Goal: Information Seeking & Learning: Find specific fact

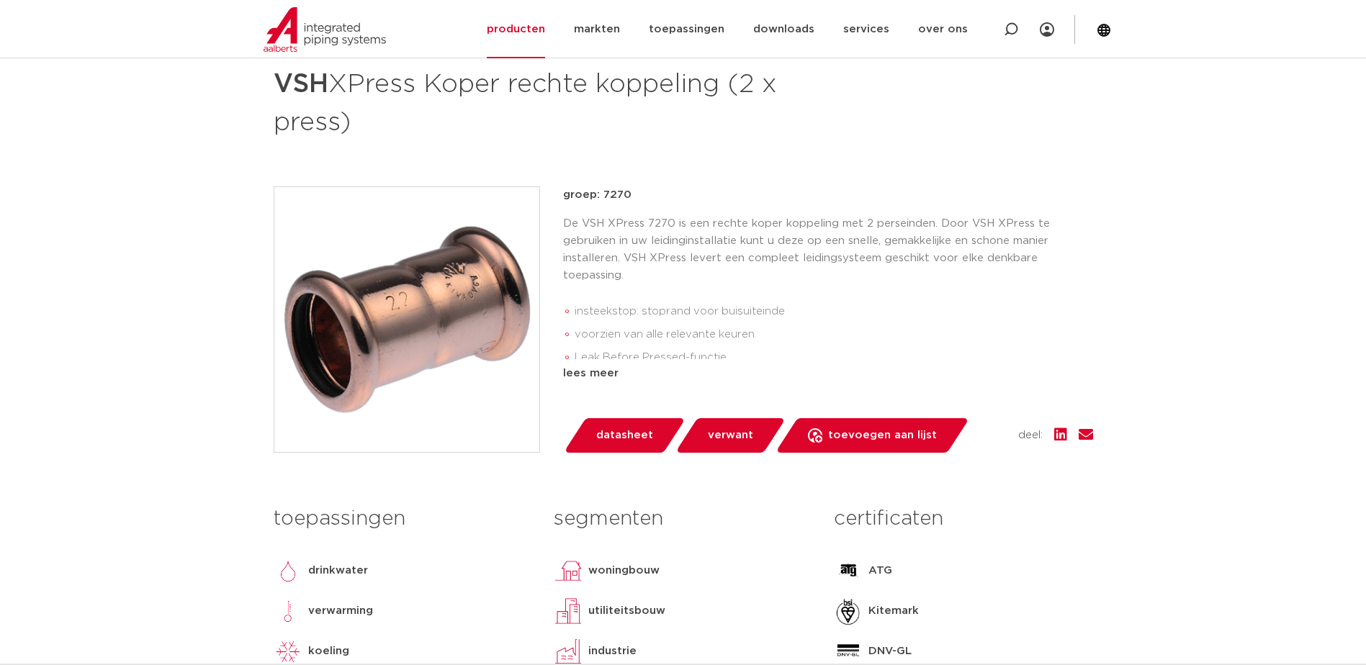
scroll to position [288, 0]
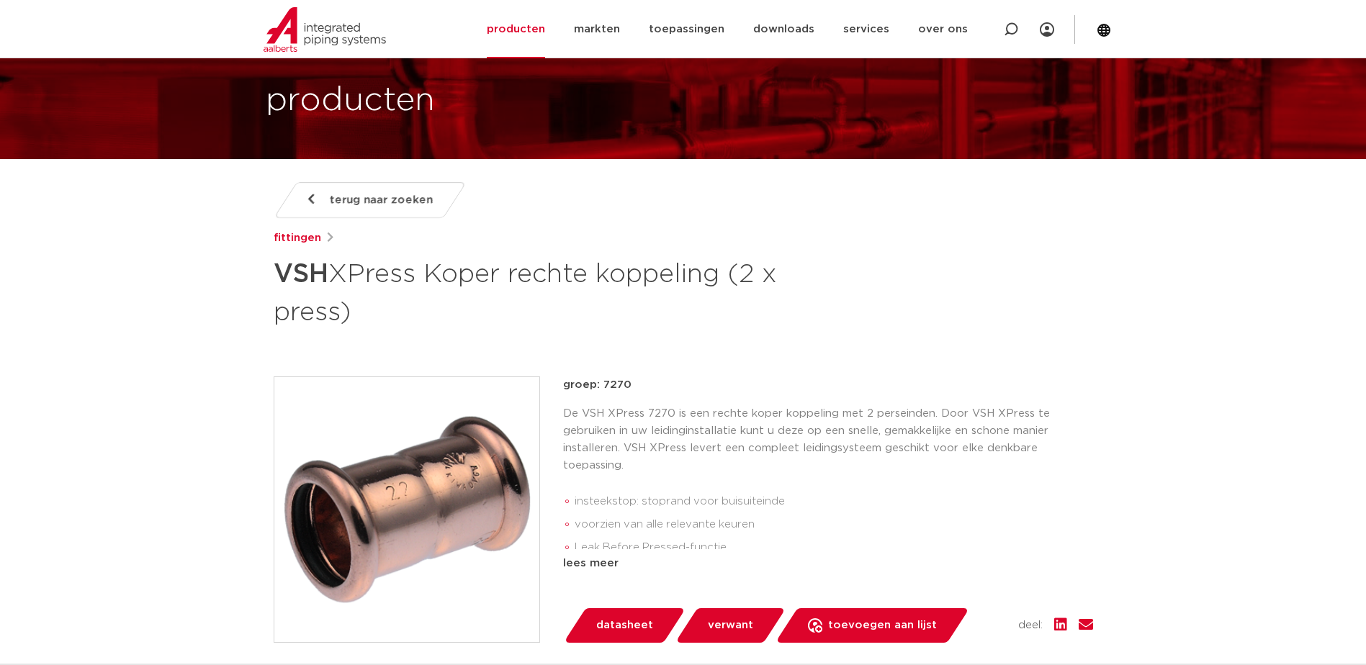
scroll to position [72, 0]
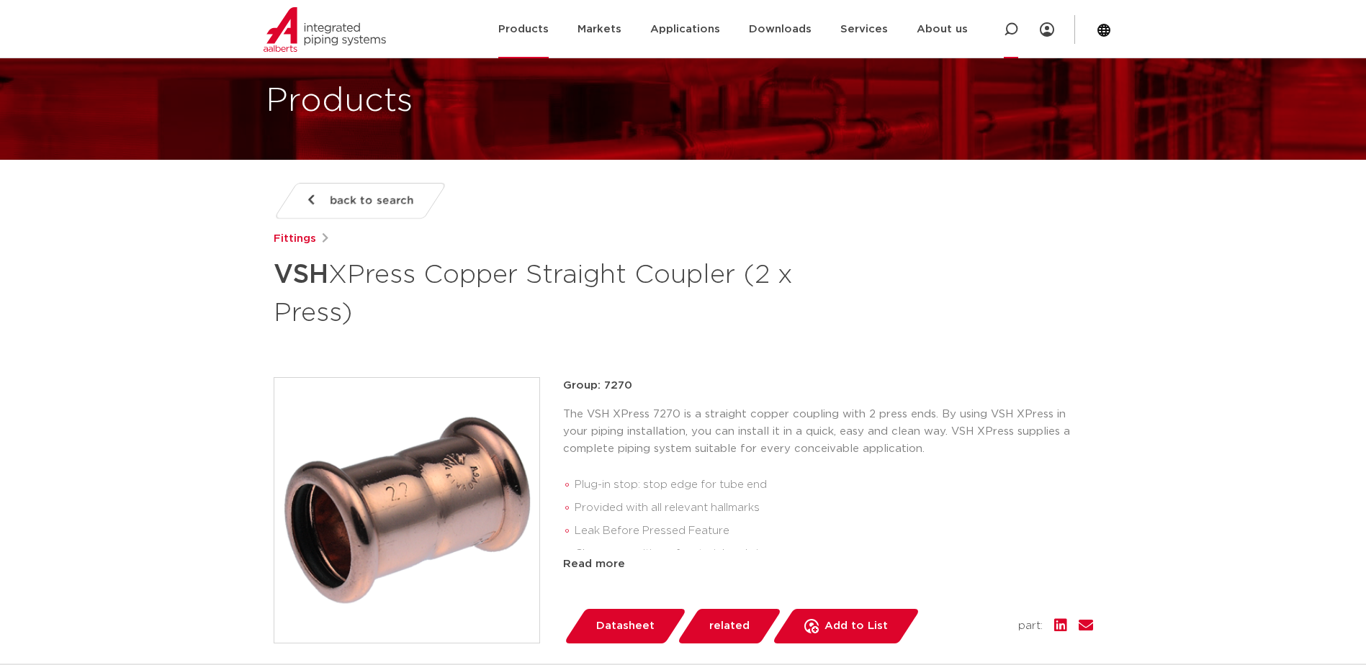
click at [1010, 34] on icon at bounding box center [1010, 29] width 17 height 17
paste input "4800312"
type input "4800312"
click button "Zoeken" at bounding box center [0, 0] width 0 height 0
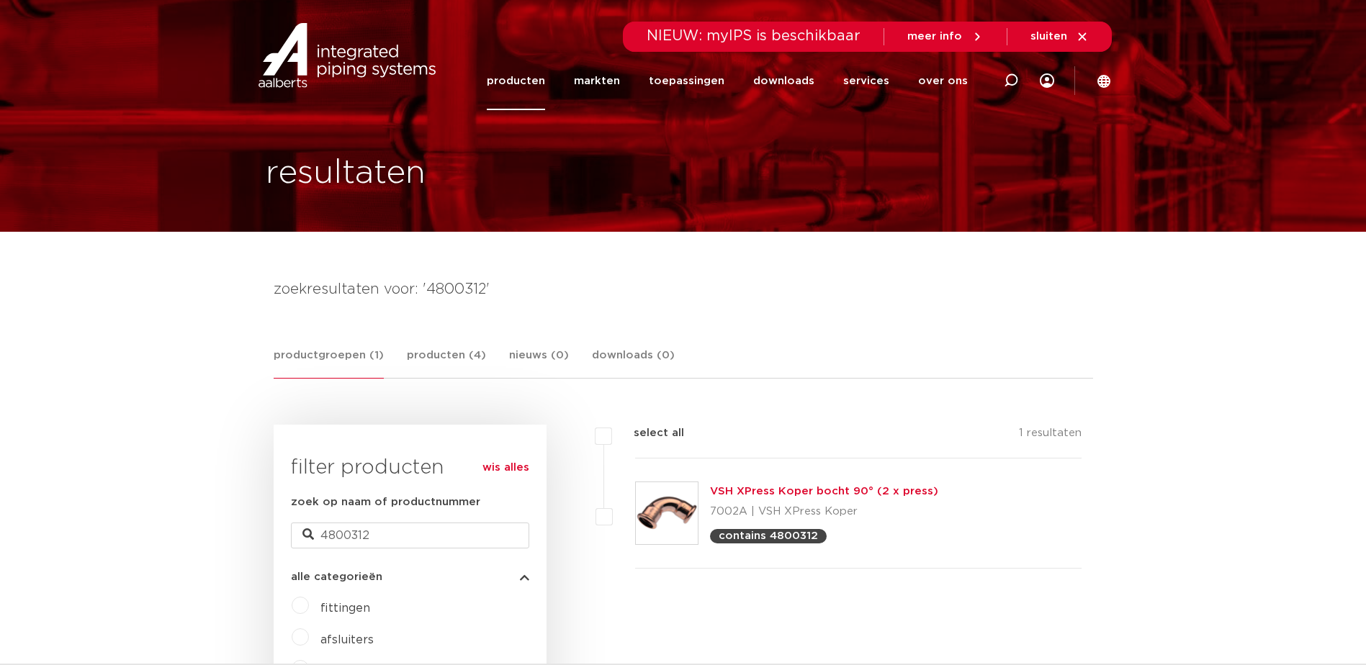
click at [772, 490] on link "VSH XPress Koper bocht 90° (2 x press)" at bounding box center [824, 491] width 228 height 11
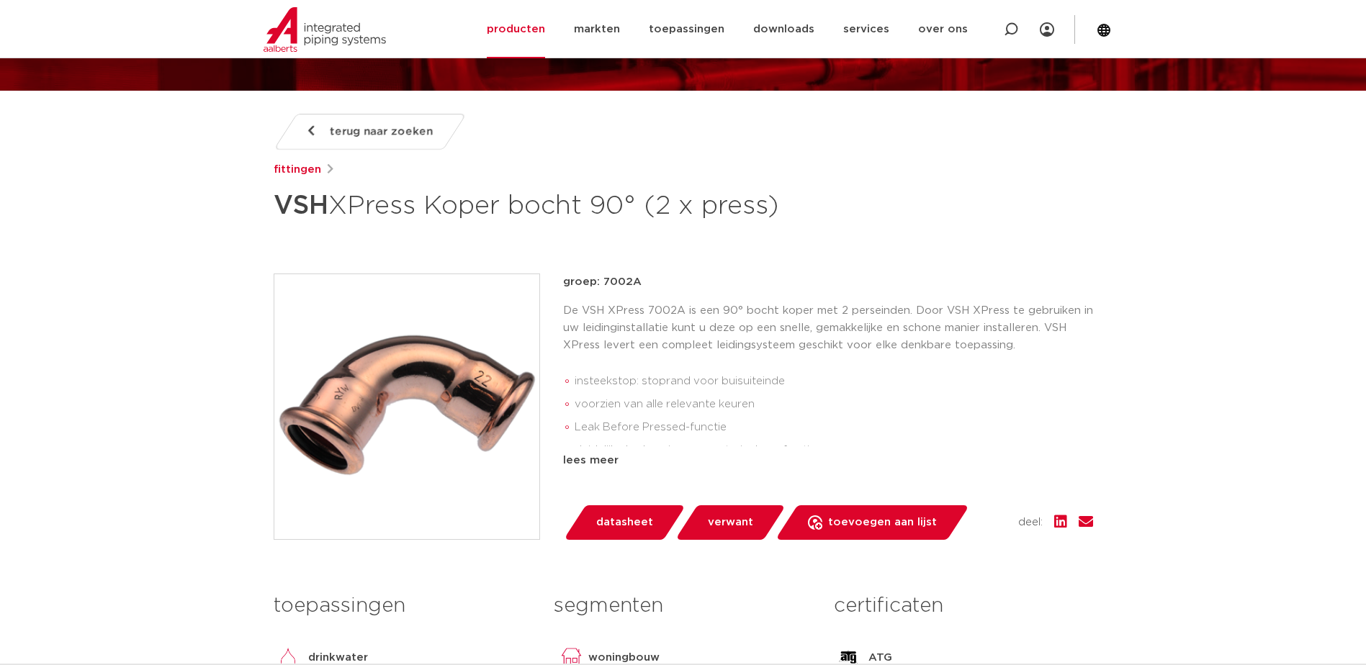
scroll to position [144, 0]
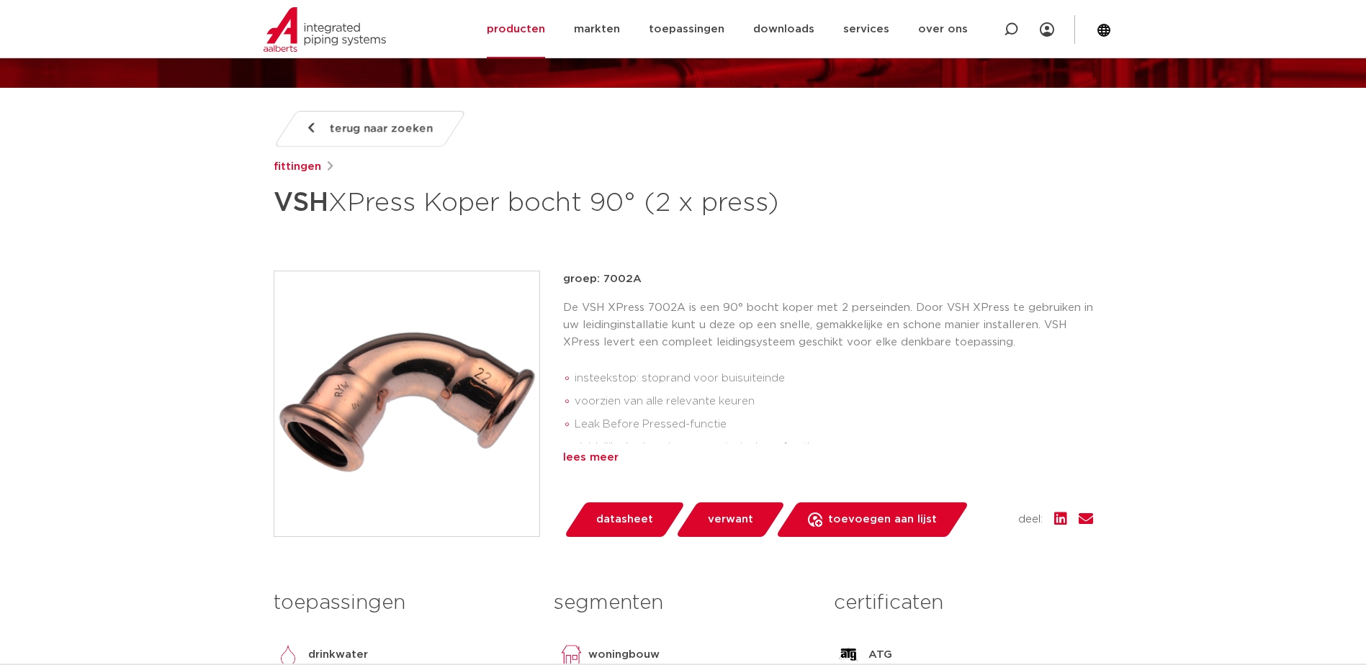
click at [603, 457] on div "lees meer" at bounding box center [828, 457] width 530 height 17
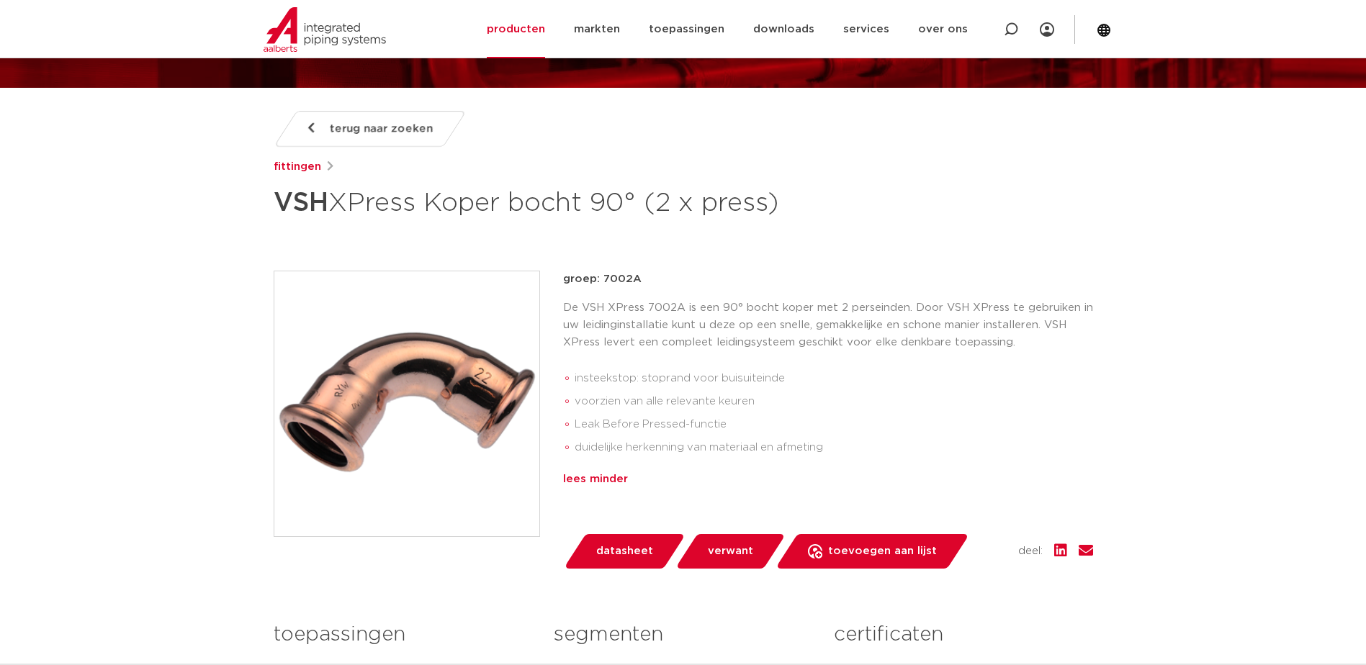
click at [616, 480] on div "lees minder" at bounding box center [828, 479] width 530 height 17
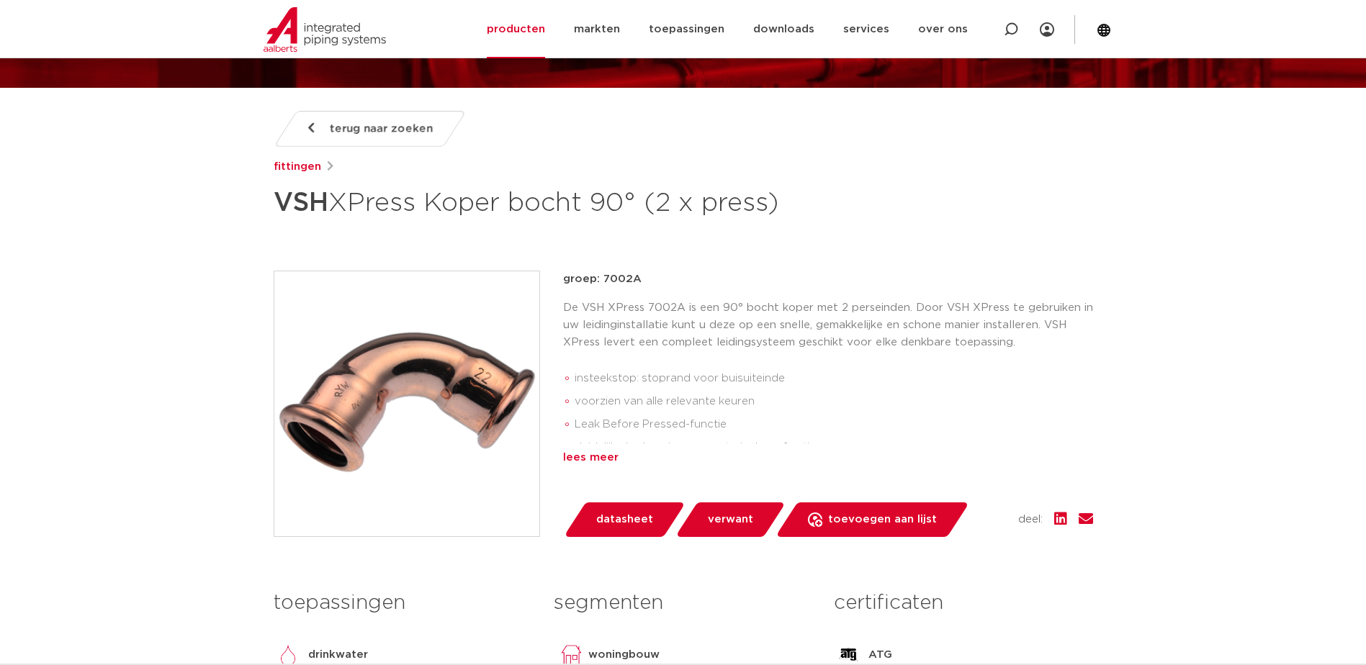
click at [600, 461] on div "lees meer" at bounding box center [828, 457] width 530 height 17
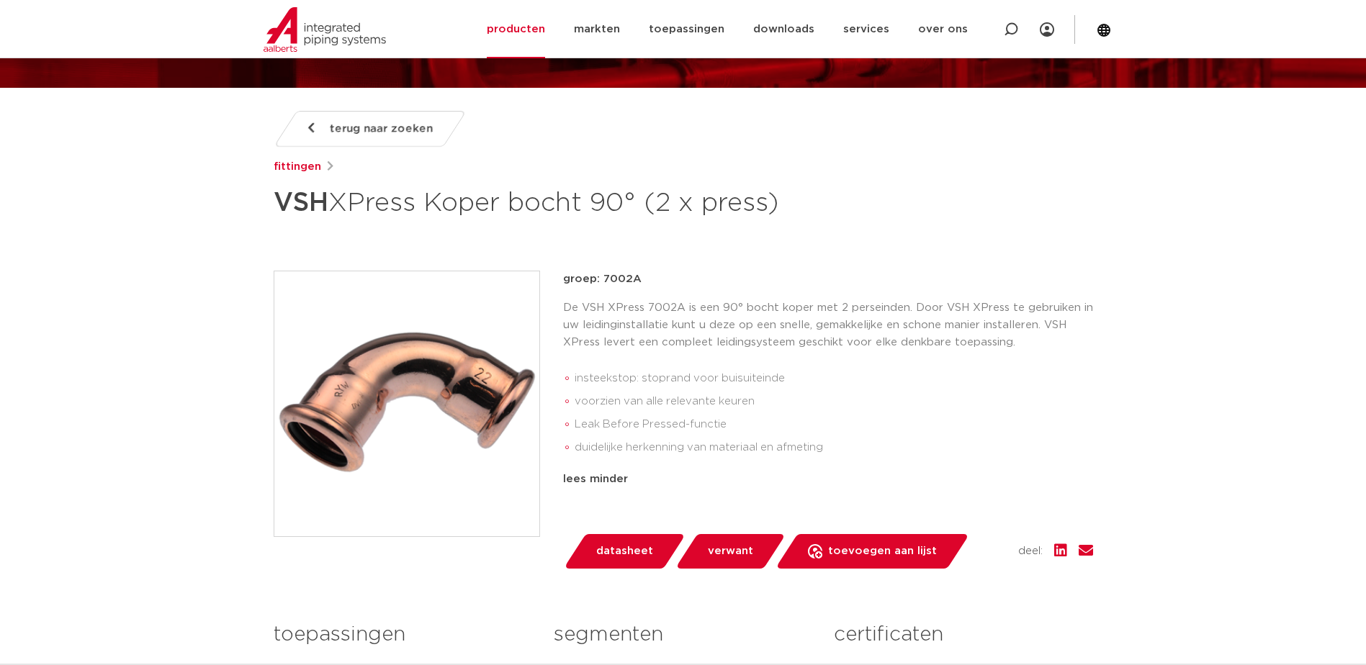
drag, startPoint x: 841, startPoint y: 447, endPoint x: 616, endPoint y: 285, distance: 276.9
click at [616, 285] on div "groep: 7002A De VSH XPress 7002A is een 90° bocht koper met 2 perseinden. Door …" at bounding box center [828, 402] width 530 height 263
click at [705, 355] on div "De VSH XPress 7002A is een 90° bocht koper met 2 perseinden. Door VSH XPress te…" at bounding box center [828, 382] width 530 height 166
drag, startPoint x: 822, startPoint y: 445, endPoint x: 809, endPoint y: 442, distance: 13.3
click at [809, 442] on li "duidelijke herkenning van materiaal en afmeting" at bounding box center [833, 447] width 518 height 23
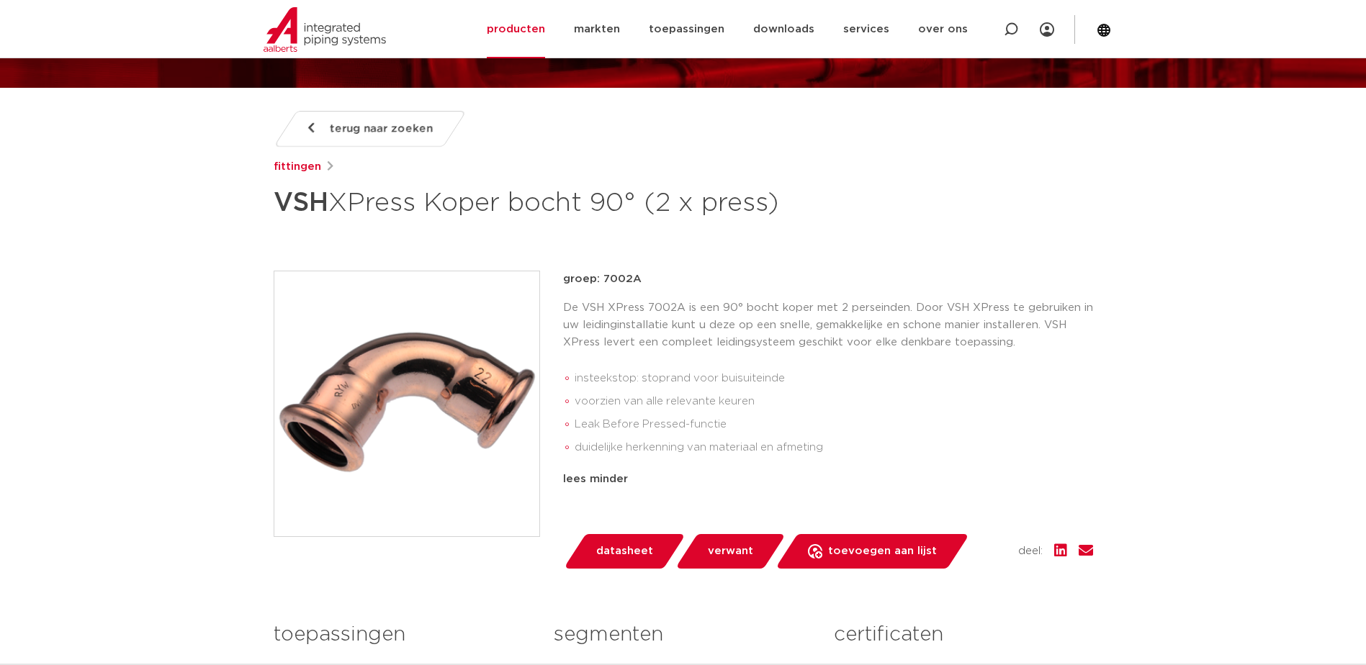
drag, startPoint x: 809, startPoint y: 442, endPoint x: 834, endPoint y: 448, distance: 25.8
click at [834, 448] on li "duidelijke herkenning van materiaal en afmeting" at bounding box center [833, 447] width 518 height 23
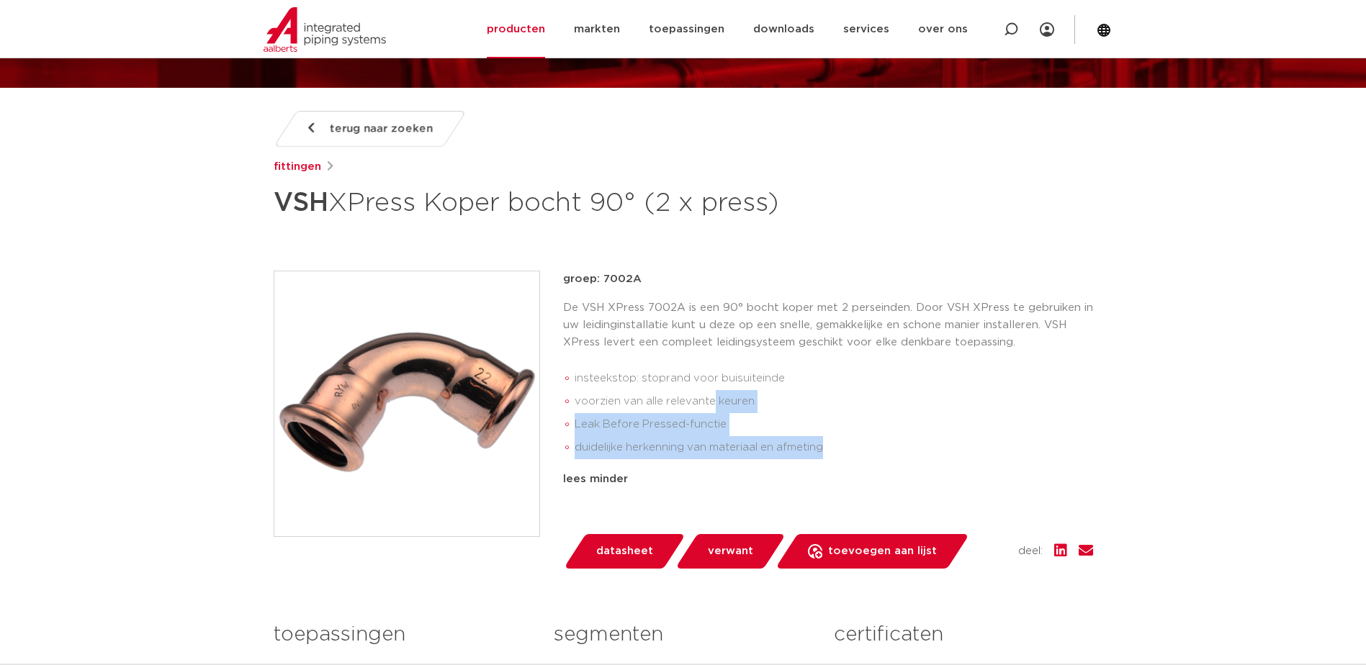
drag, startPoint x: 796, startPoint y: 433, endPoint x: 709, endPoint y: 401, distance: 92.7
click at [709, 401] on ul "insteekstop: stoprand voor buisuiteinde voorzien van alle relevante keuren Leak…" at bounding box center [828, 412] width 530 height 103
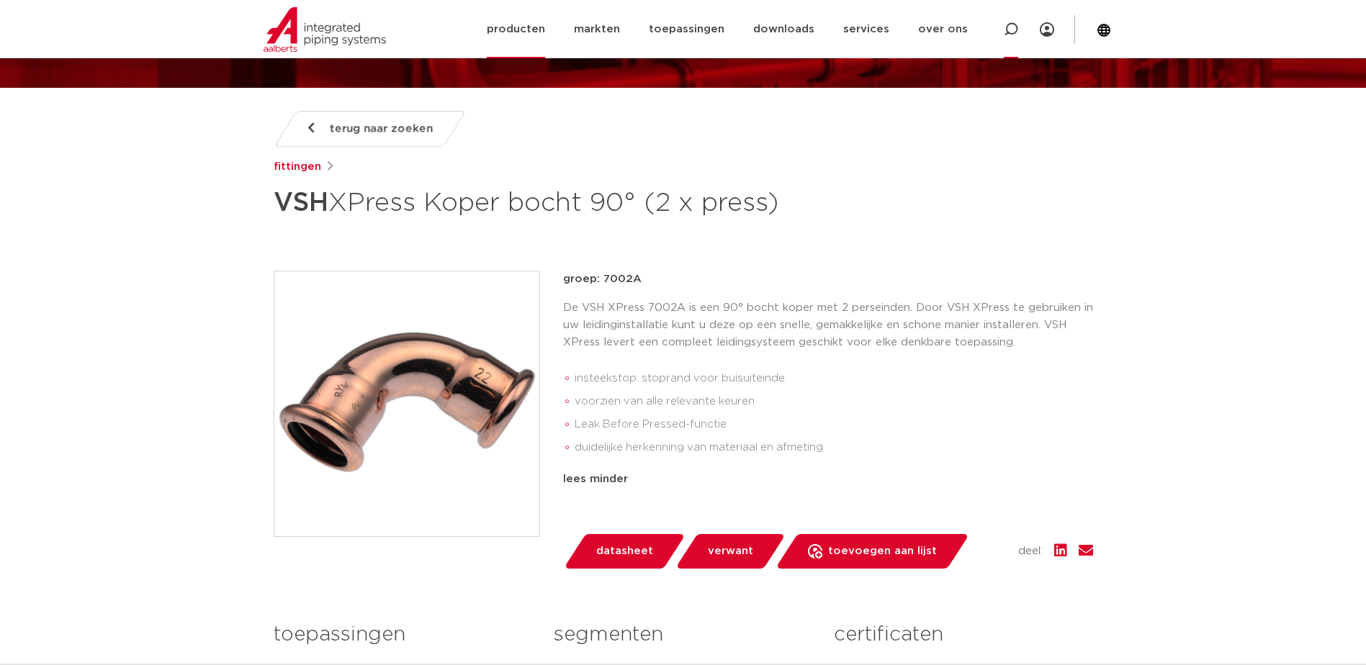
click at [1007, 24] on icon at bounding box center [1010, 29] width 14 height 14
click at [630, 27] on input "Zoeken" at bounding box center [805, 28] width 453 height 29
click at [631, 27] on input "Zoeken" at bounding box center [805, 28] width 453 height 29
paste input "7002A28-NL"
type input "7002A28-NL"
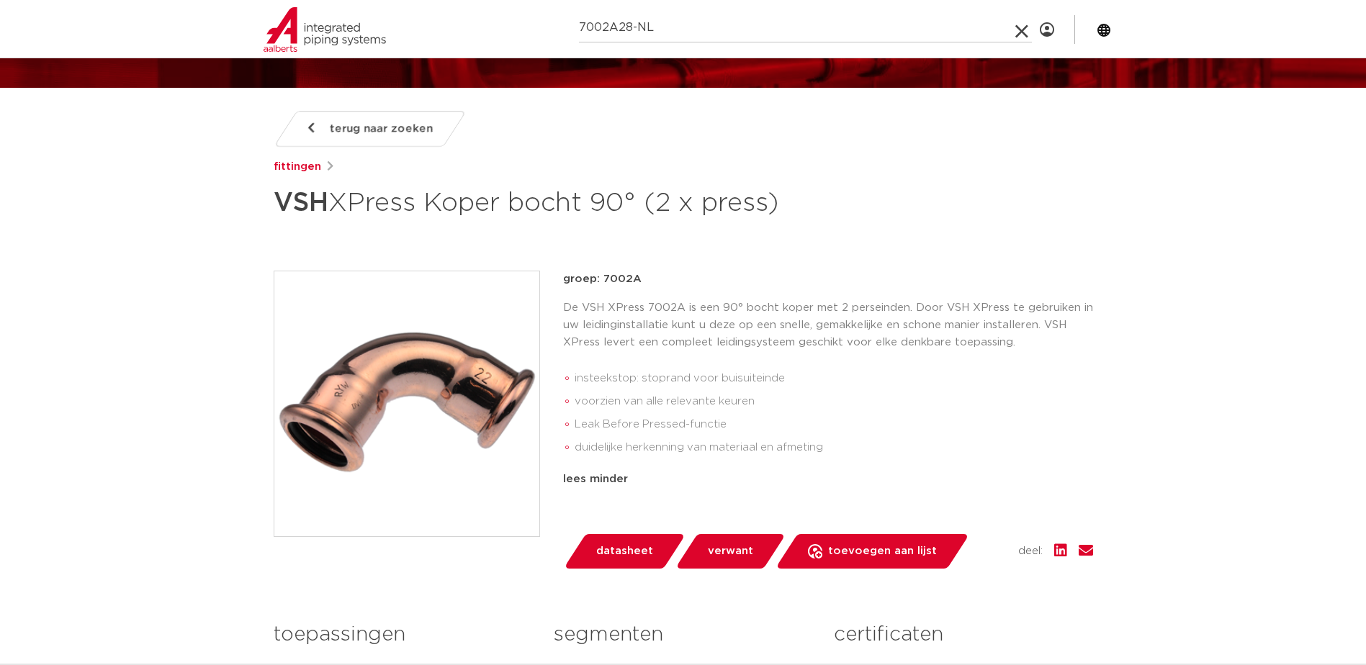
click button "Zoeken" at bounding box center [0, 0] width 0 height 0
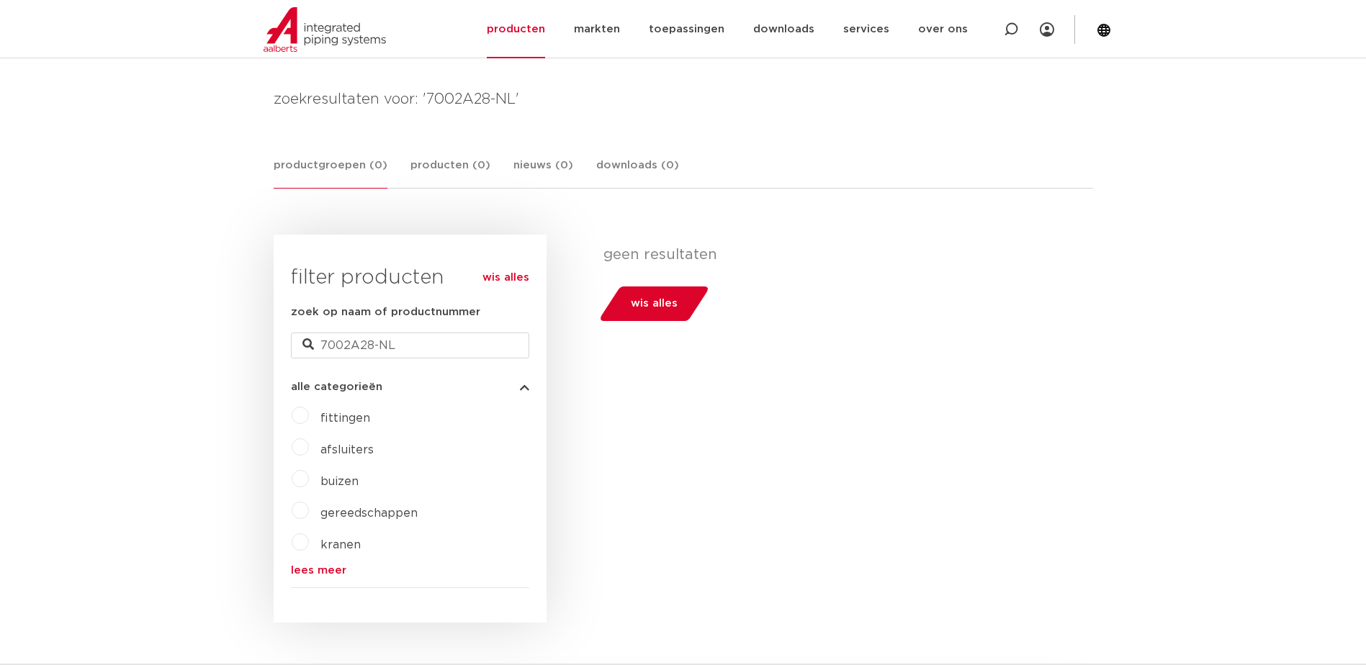
scroll to position [216, 0]
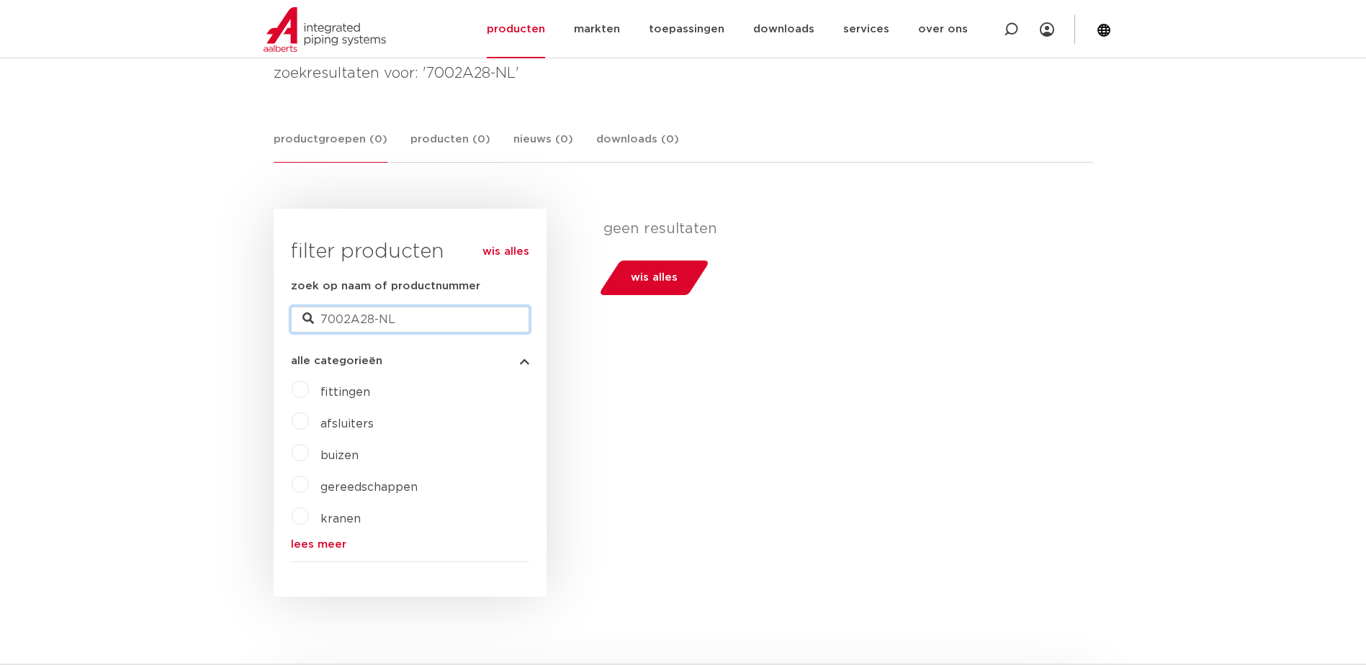
drag, startPoint x: 407, startPoint y: 328, endPoint x: 289, endPoint y: 321, distance: 117.5
click at [289, 321] on div "wis alles filter producten zoek op naam of productnummer 7002A28-NL alle catego…" at bounding box center [410, 403] width 273 height 388
paste input "4012"
type input "704012"
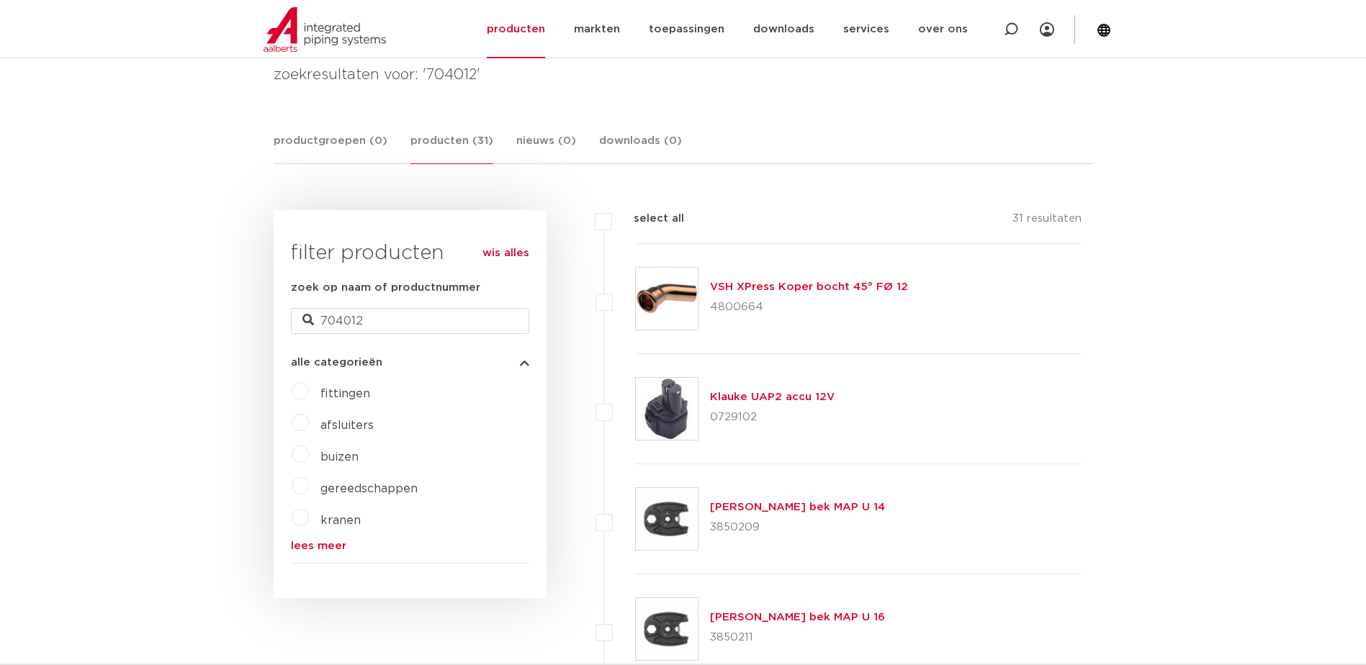
scroll to position [216, 0]
click at [836, 290] on link "VSH XPress Koper bocht 45° FØ 12" at bounding box center [809, 285] width 198 height 11
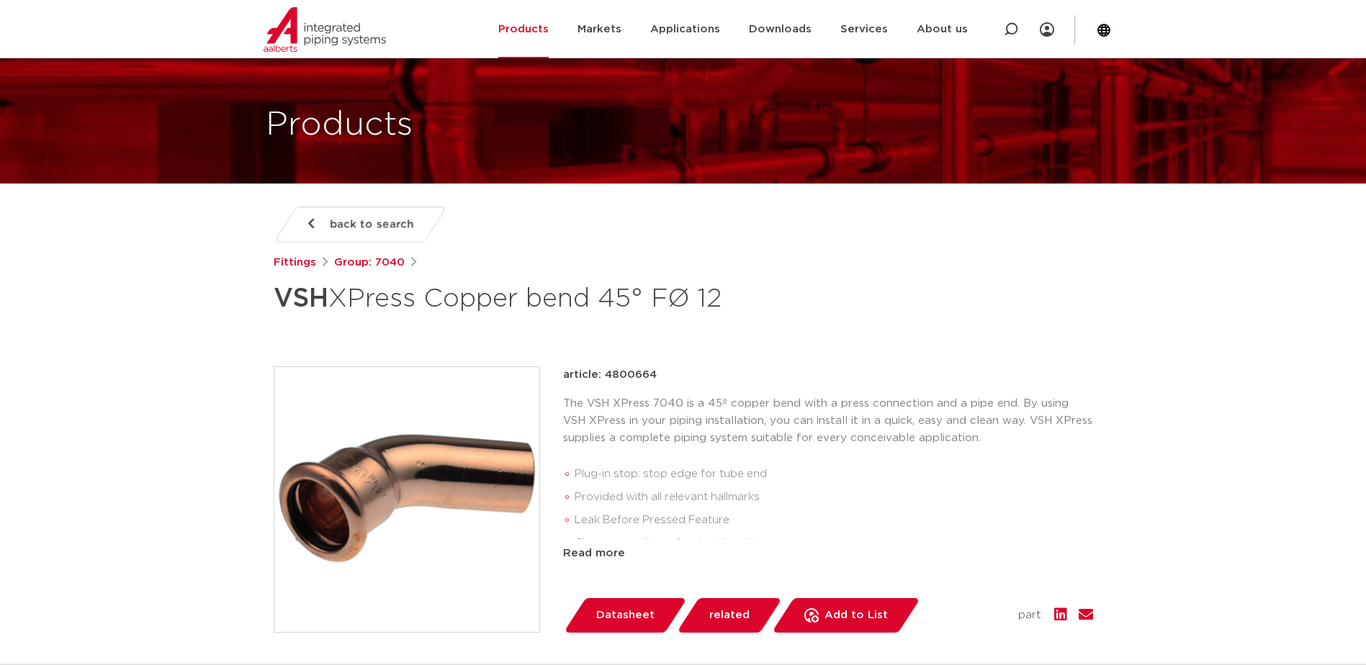
scroll to position [72, 0]
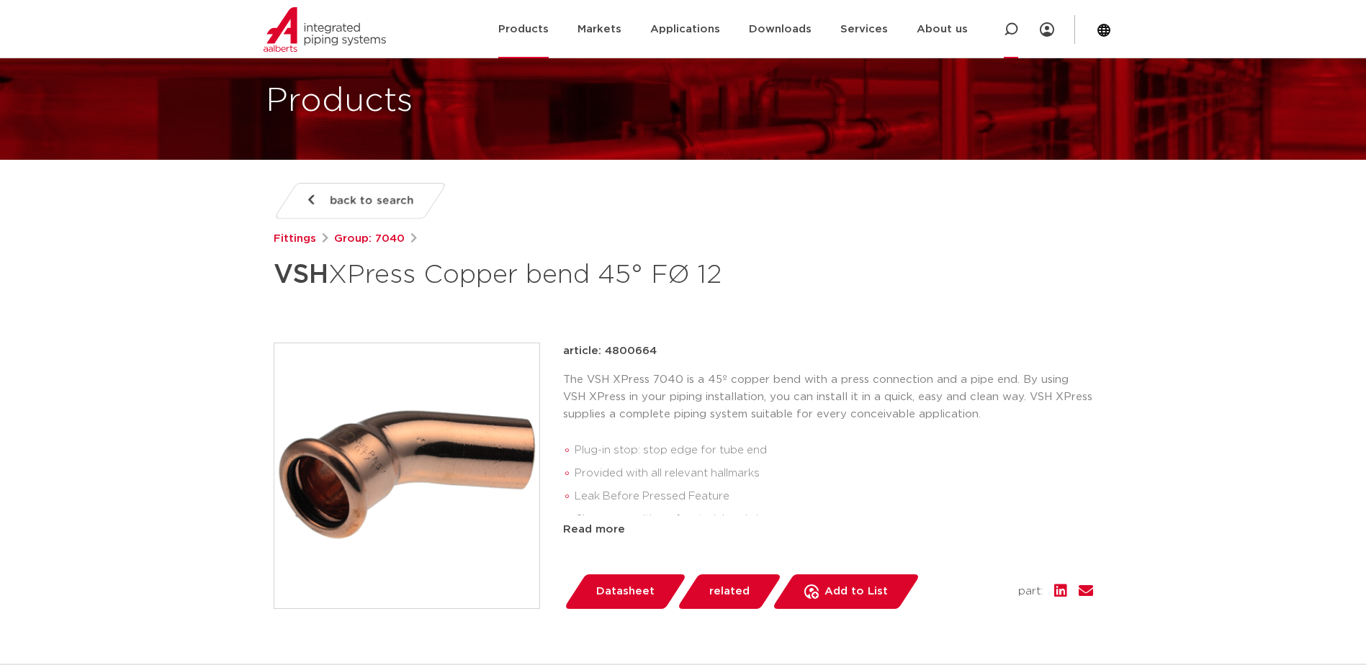
click at [1019, 27] on div at bounding box center [1011, 29] width 58 height 58
paste input "7002A12"
click button "Zoeken" at bounding box center [0, 0] width 0 height 0
type input "7002A12"
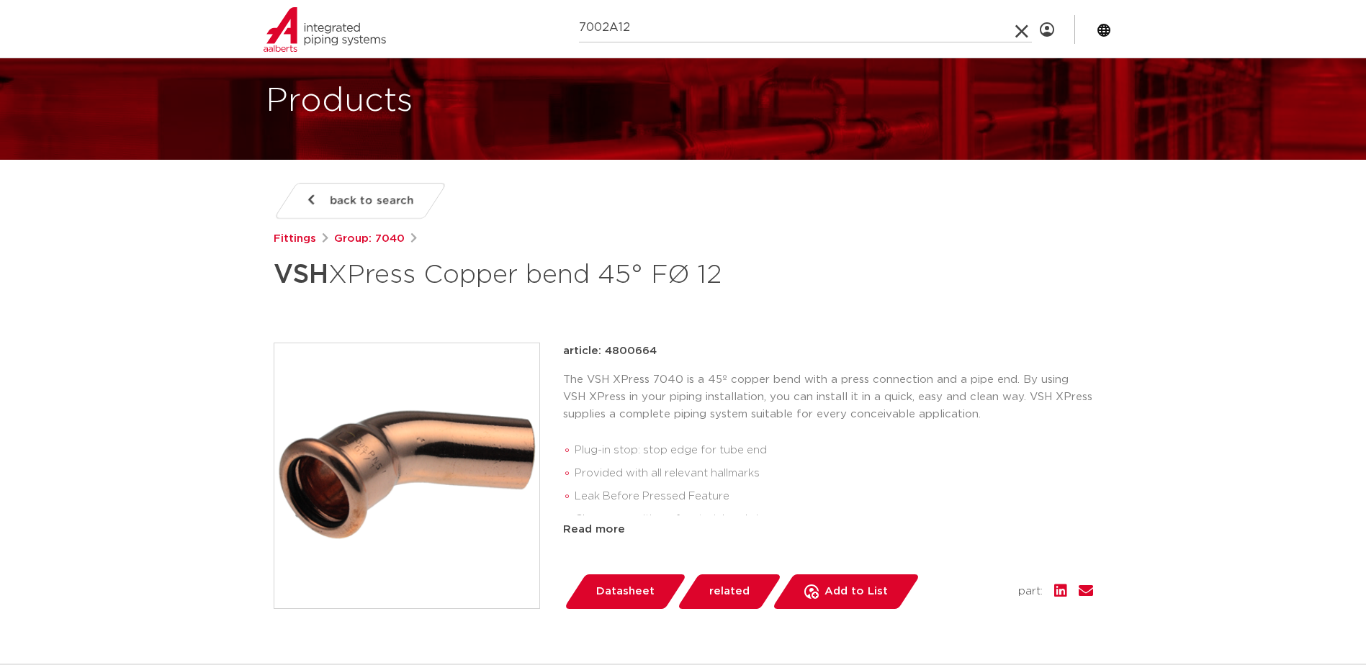
click button "Zoeken" at bounding box center [0, 0] width 0 height 0
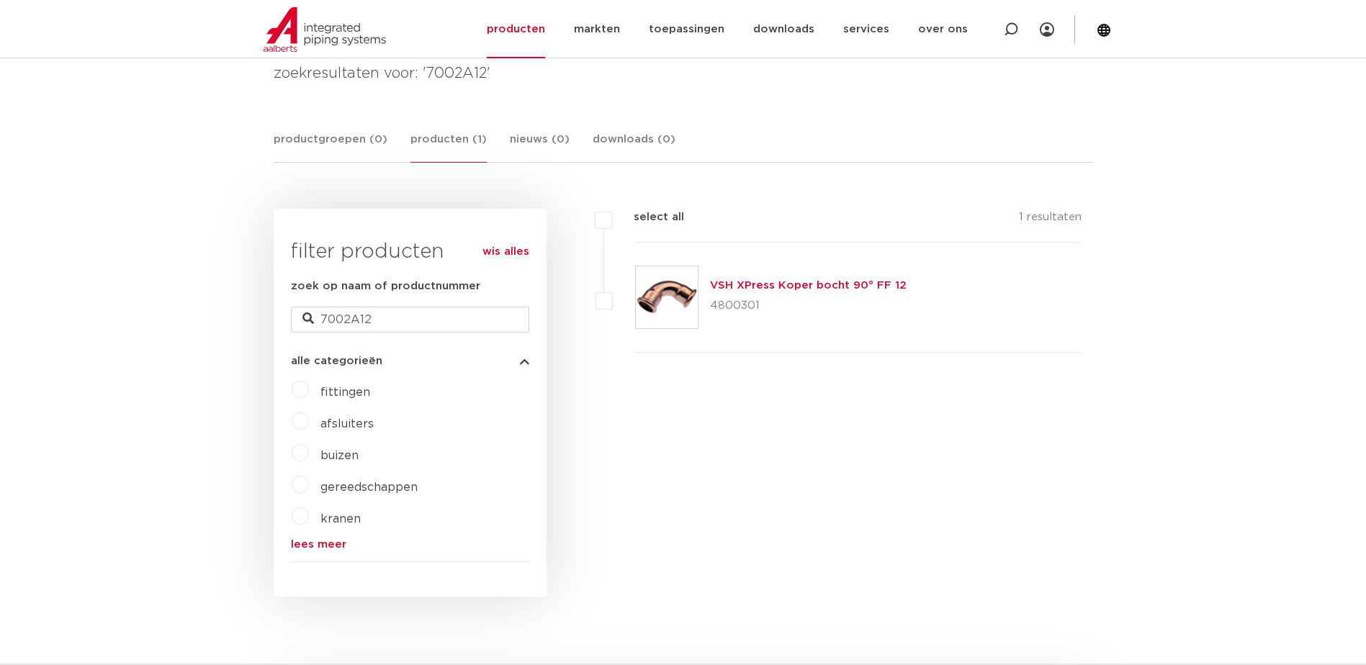
click at [789, 289] on link "VSH XPress Koper bocht 90° FF 12" at bounding box center [808, 285] width 197 height 11
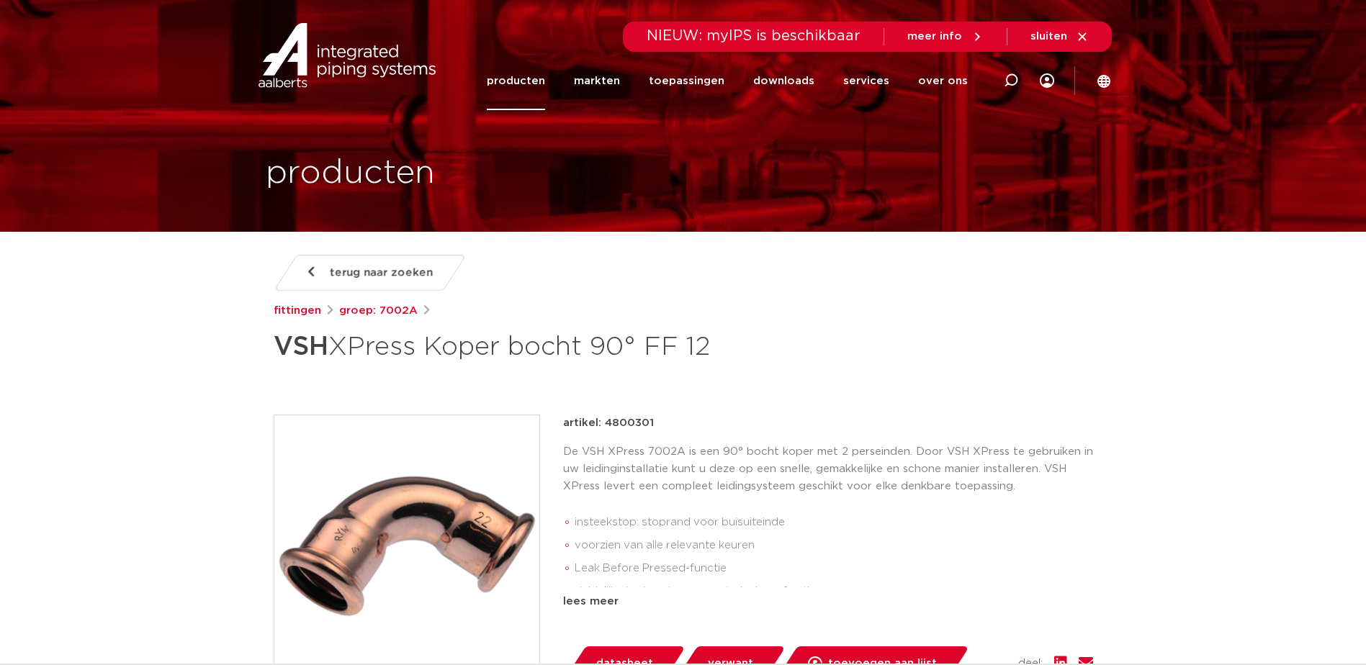
click at [631, 419] on p "artikel: 4800301" at bounding box center [608, 423] width 91 height 17
copy p "4800301"
click at [614, 418] on p "artikel: 4800301" at bounding box center [608, 423] width 91 height 17
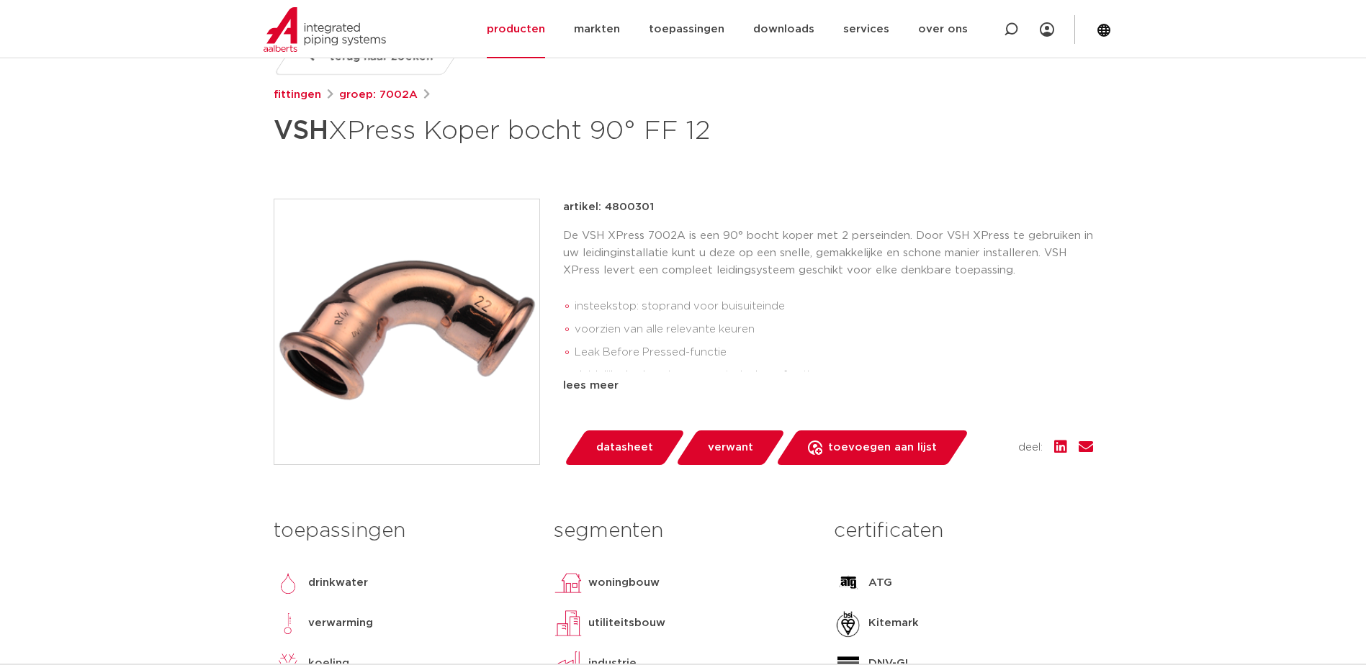
scroll to position [144, 0]
